Goal: Task Accomplishment & Management: Use online tool/utility

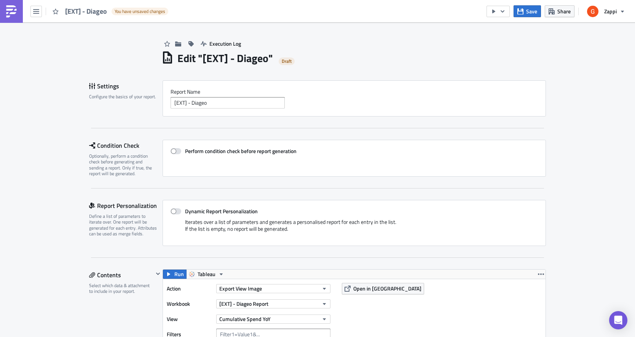
scroll to position [1493, 0]
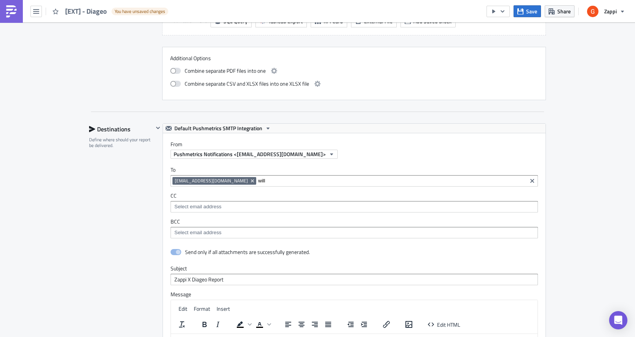
click at [258, 185] on input "will" at bounding box center [391, 181] width 267 height 8
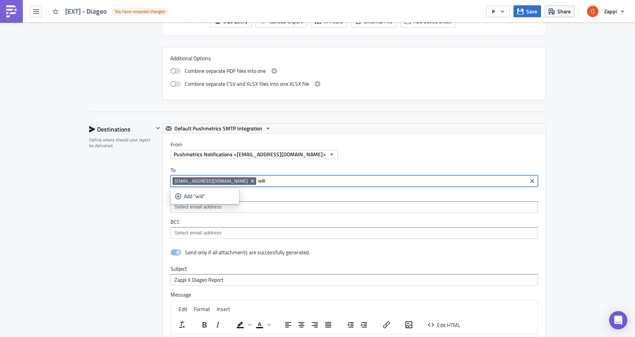
click at [258, 185] on input "will" at bounding box center [391, 181] width 267 height 8
paste input ".[PERSON_NAME][EMAIL_ADDRESS][DOMAIN_NAME]"
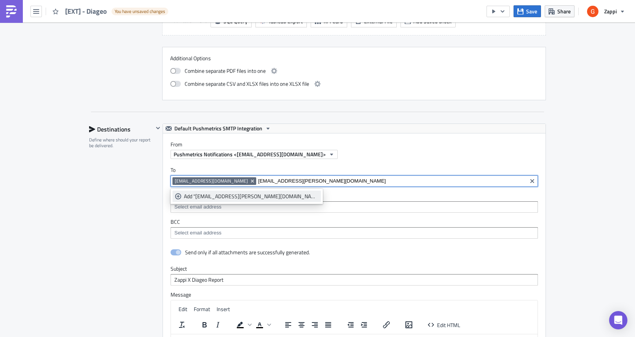
type input "[EMAIL_ADDRESS][PERSON_NAME][DOMAIN_NAME]"
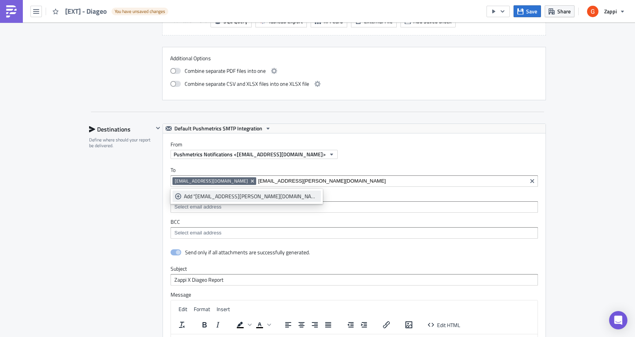
click at [189, 196] on div "Add "[EMAIL_ADDRESS][PERSON_NAME][DOMAIN_NAME]"" at bounding box center [251, 196] width 134 height 8
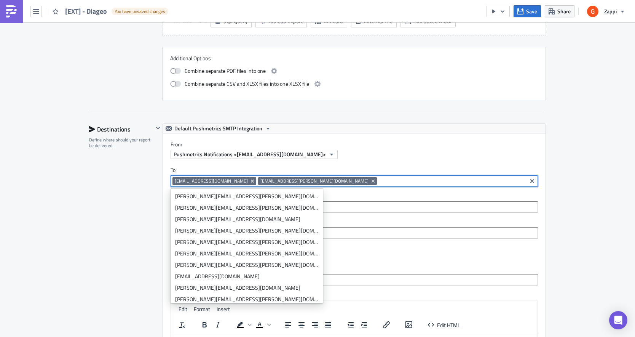
click at [122, 228] on div "Destinations Define where should your report be delivered." at bounding box center [121, 291] width 64 height 336
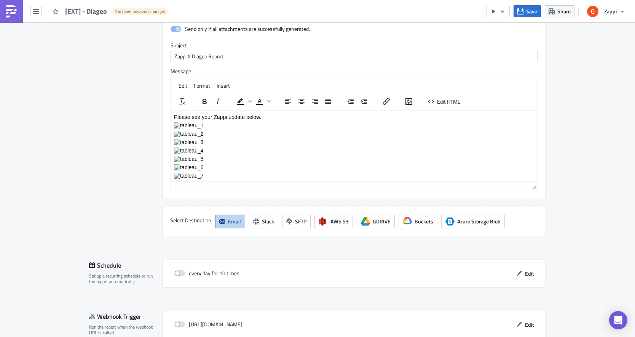
scroll to position [1757, 0]
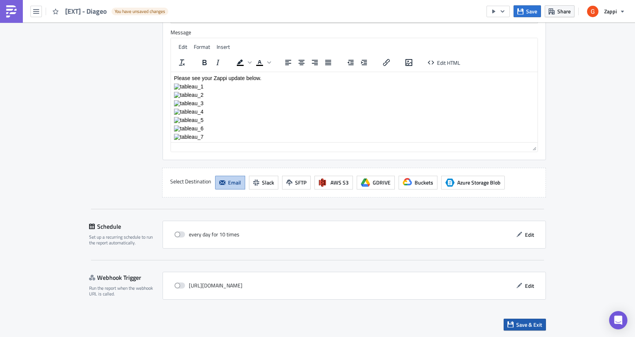
click at [522, 324] on span "Save & Exit" at bounding box center [529, 324] width 26 height 8
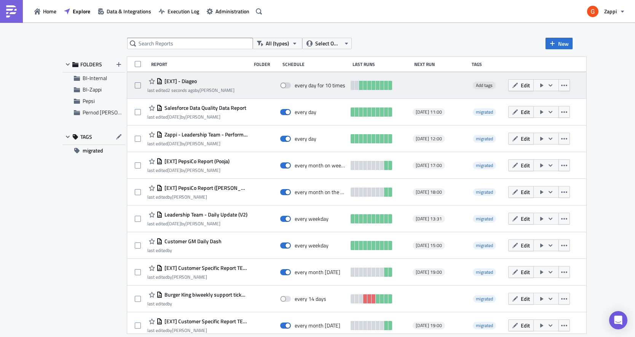
click at [554, 88] on icon "button" at bounding box center [550, 85] width 6 height 6
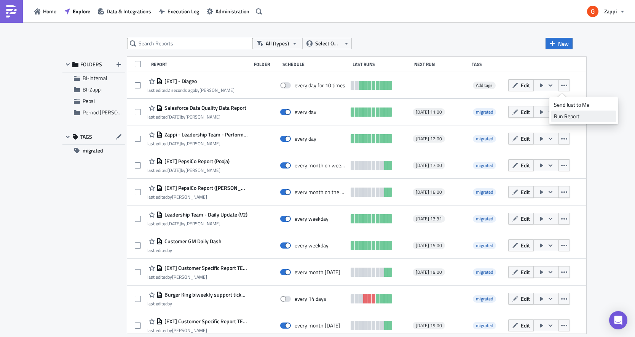
click at [567, 114] on div "Run Report" at bounding box center [583, 116] width 59 height 8
